Goal: Task Accomplishment & Management: Manage account settings

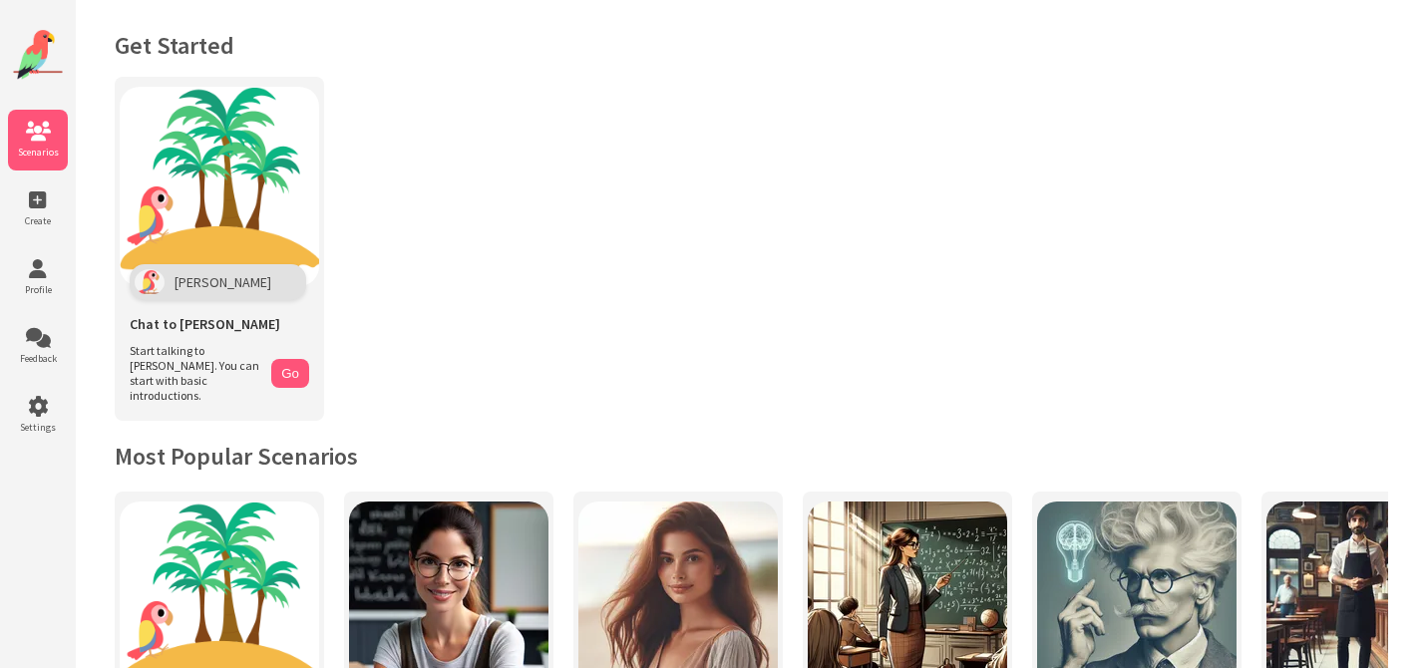
scroll to position [892, 0]
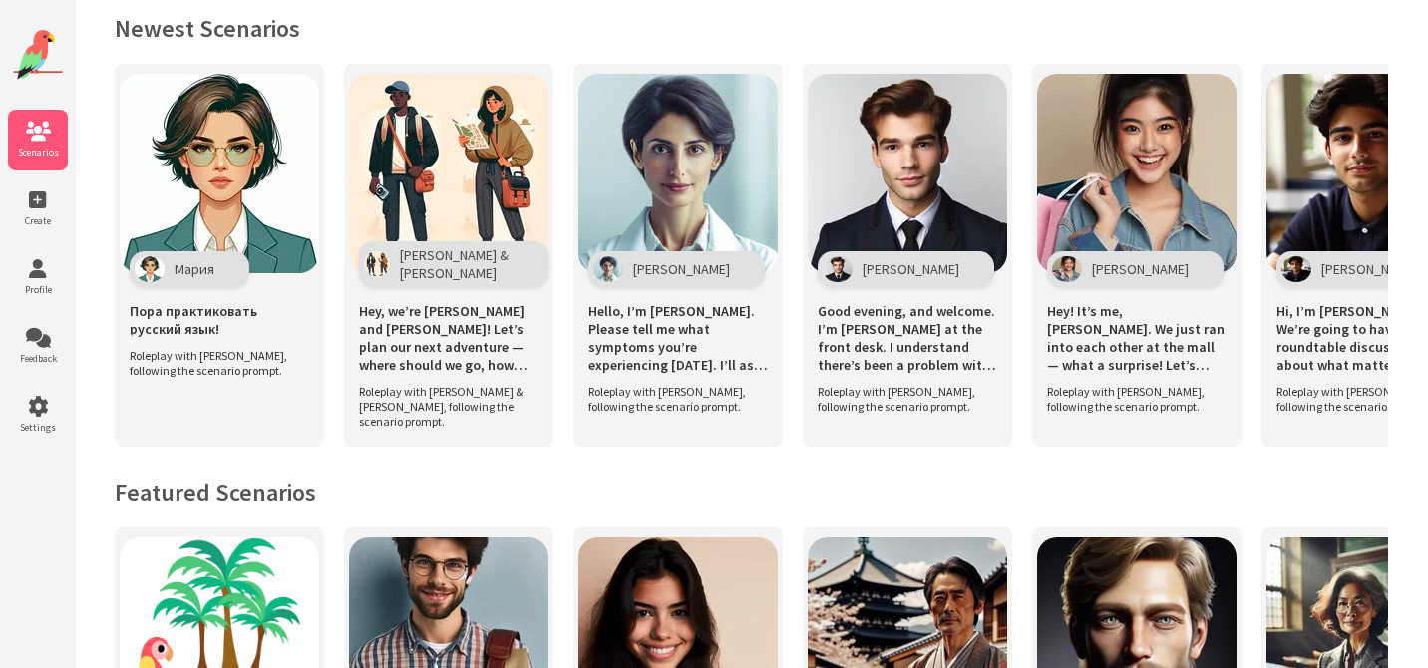
click at [51, 70] on img at bounding box center [38, 55] width 50 height 50
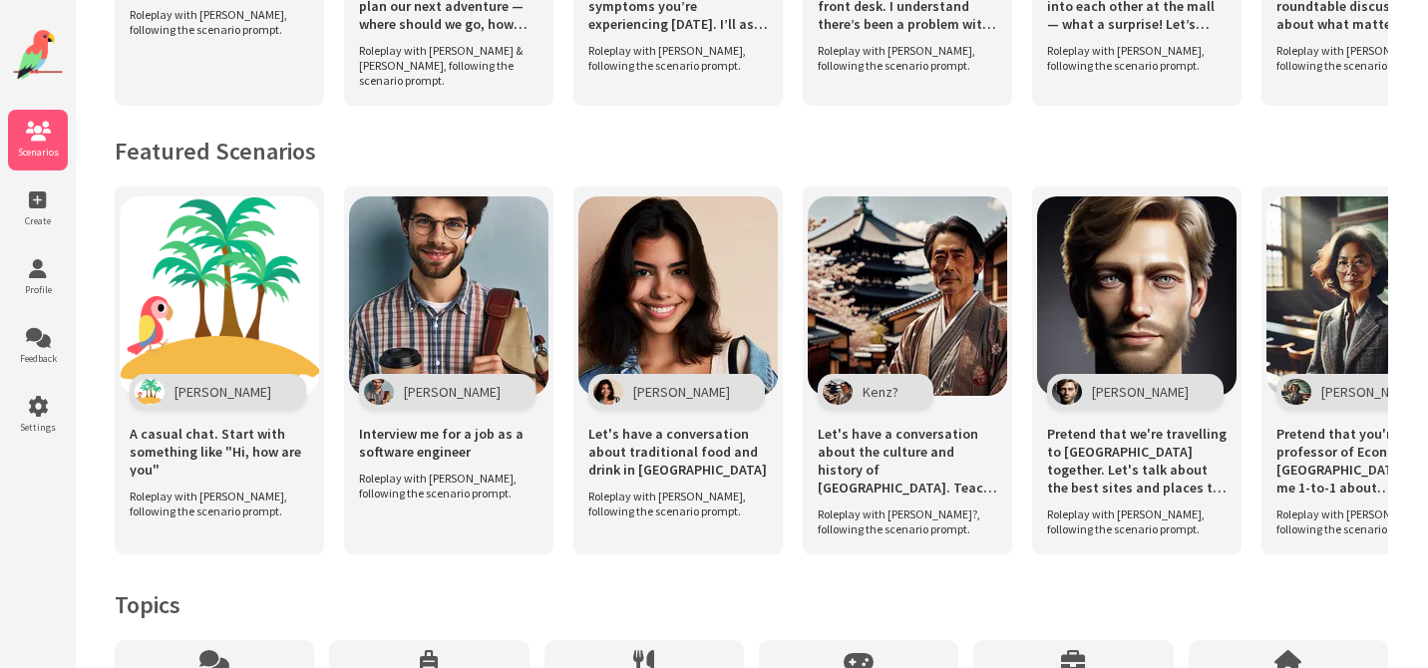
scroll to position [1409, 0]
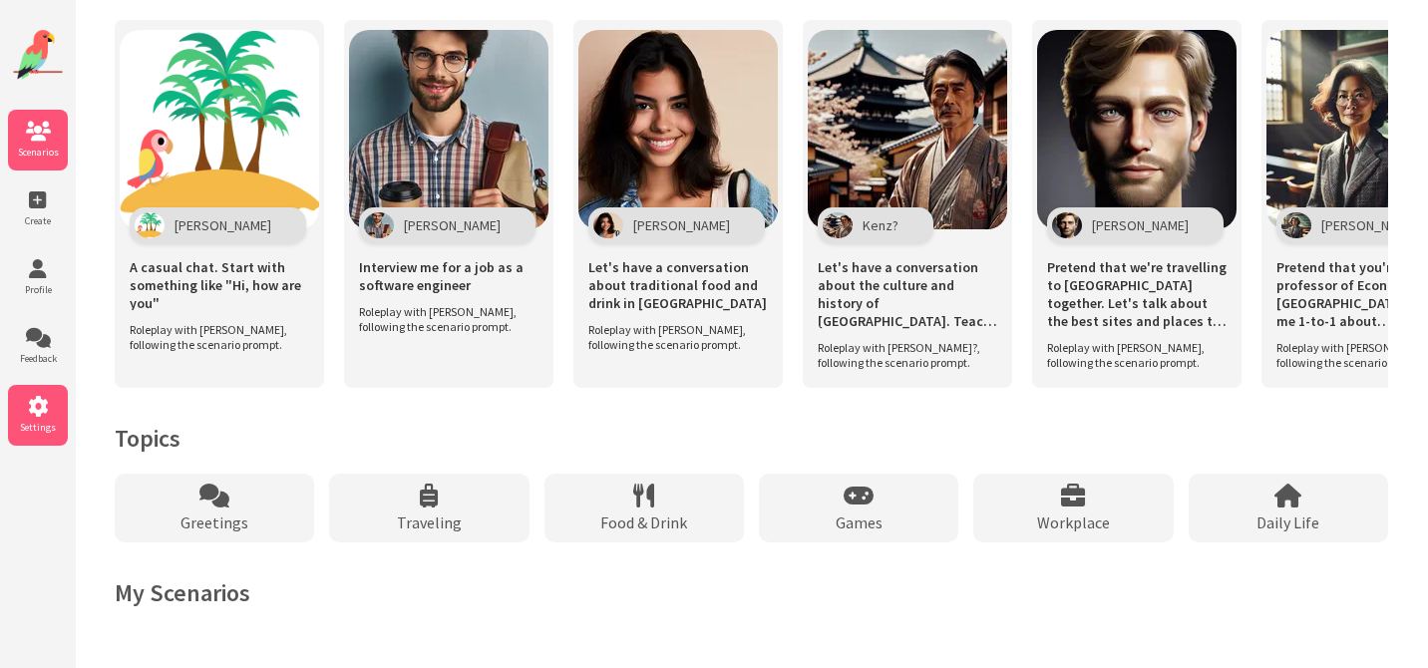
click at [43, 426] on span "Settings" at bounding box center [38, 427] width 60 height 13
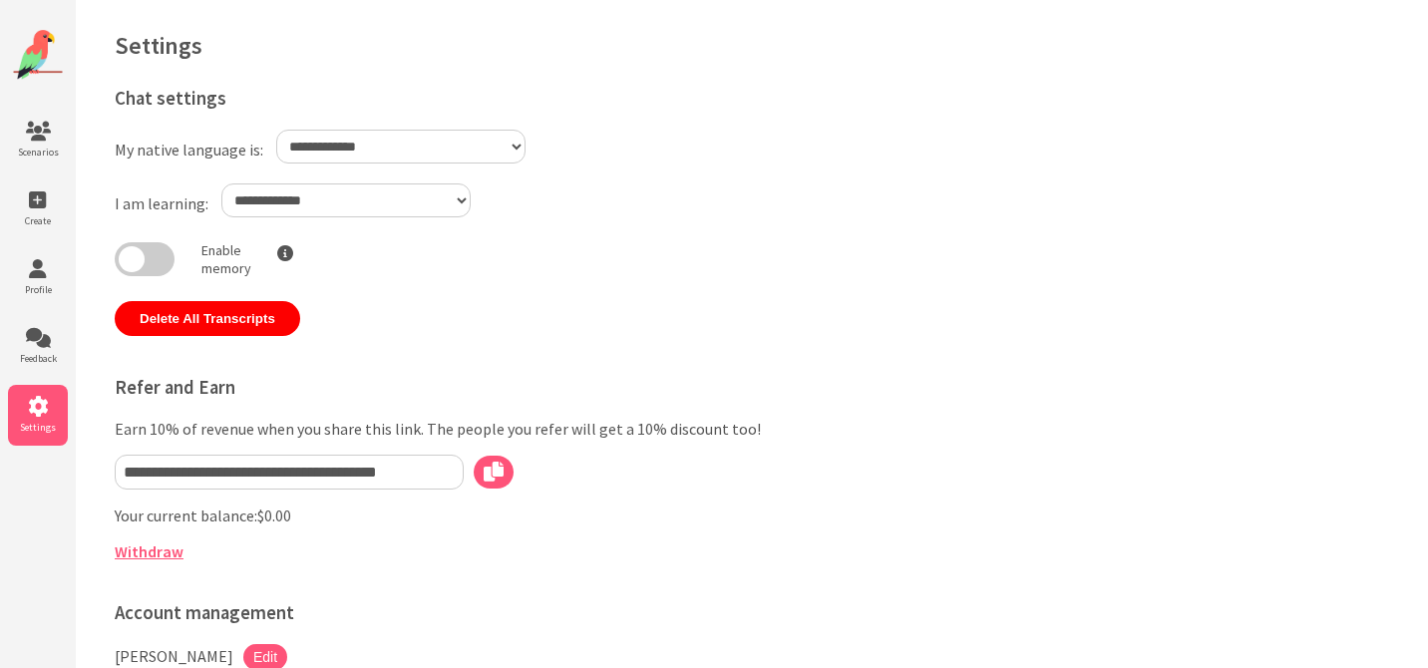
select select "**"
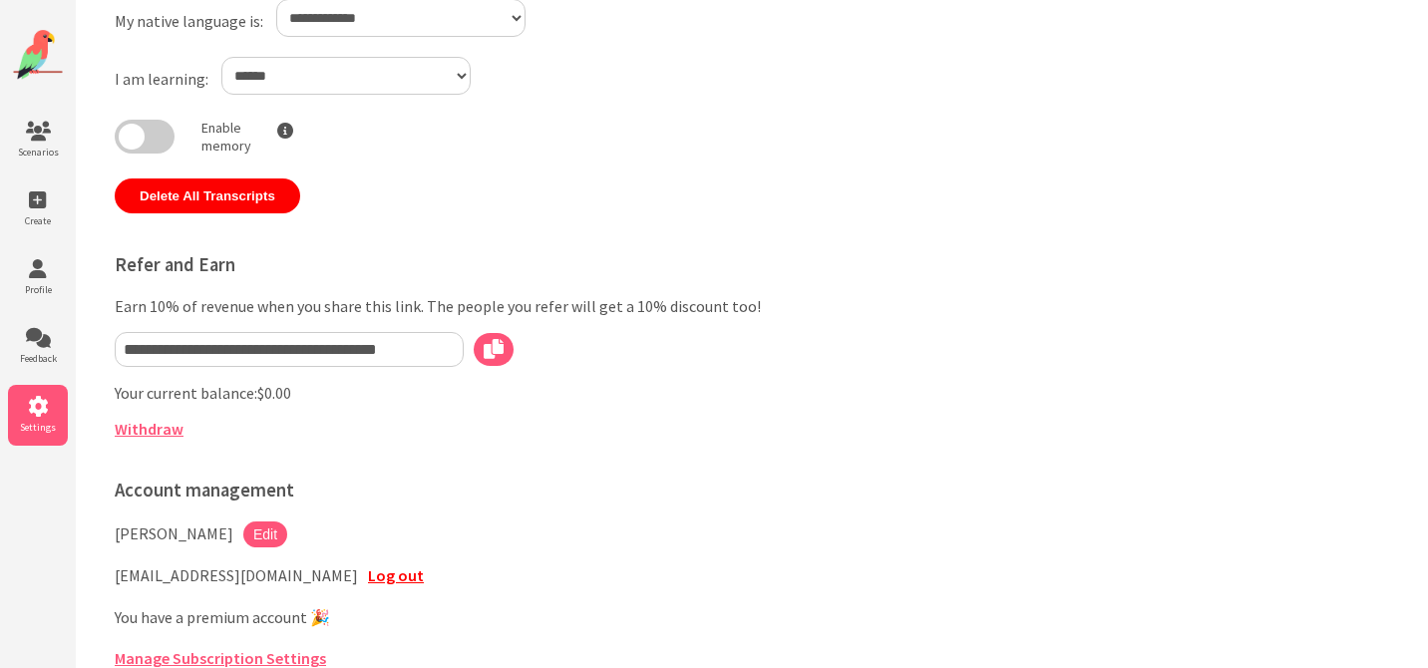
scroll to position [142, 0]
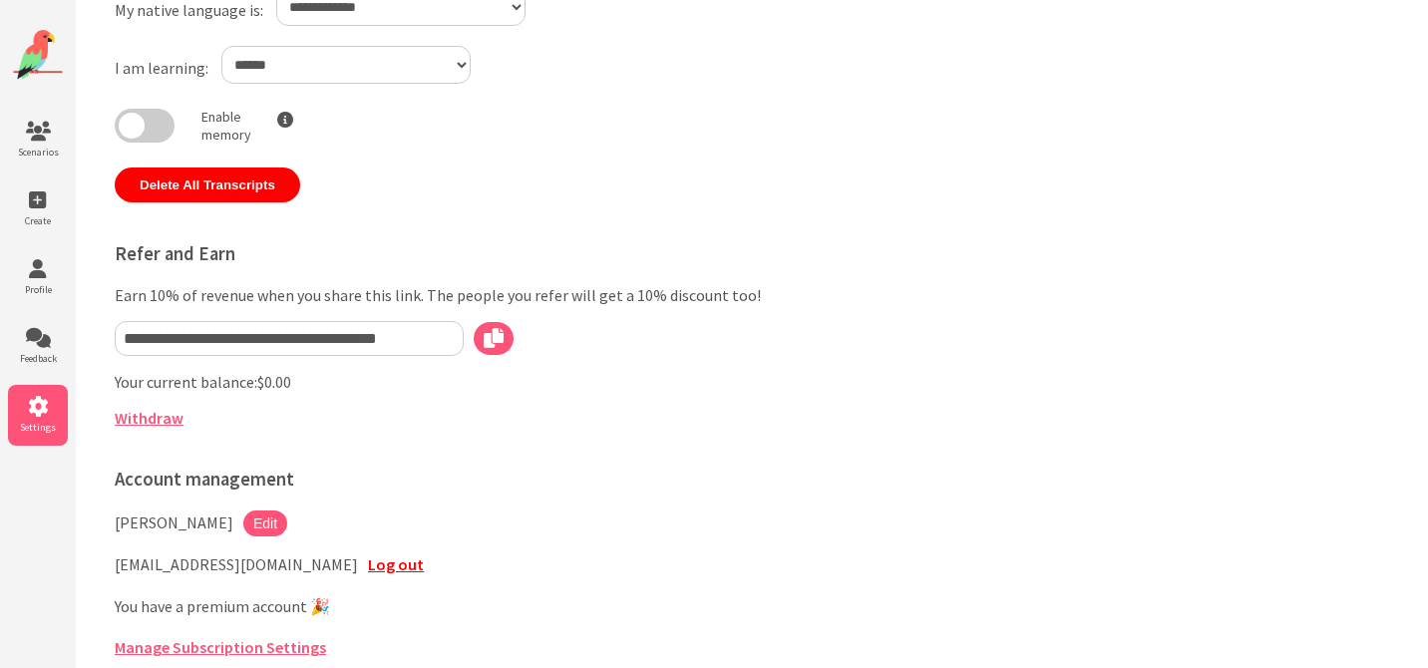
click at [44, 99] on div "Scenarios Create Profile Feedback Settings" at bounding box center [38, 344] width 76 height 688
click at [44, 101] on div "Scenarios Create Profile Feedback Settings" at bounding box center [38, 344] width 76 height 688
click at [44, 123] on icon at bounding box center [38, 132] width 60 height 20
